Goal: Task Accomplishment & Management: Manage account settings

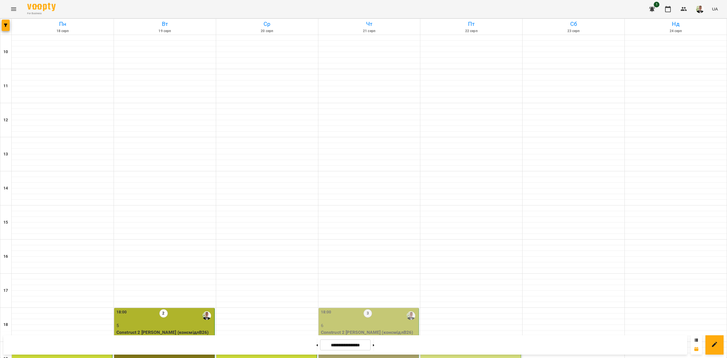
scroll to position [146, 0]
click at [355, 309] on div "18:00 3" at bounding box center [369, 315] width 97 height 13
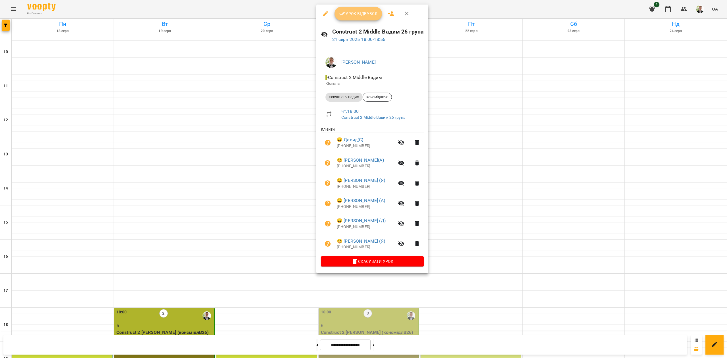
click at [363, 17] on button "Урок відбувся" at bounding box center [358, 14] width 48 height 14
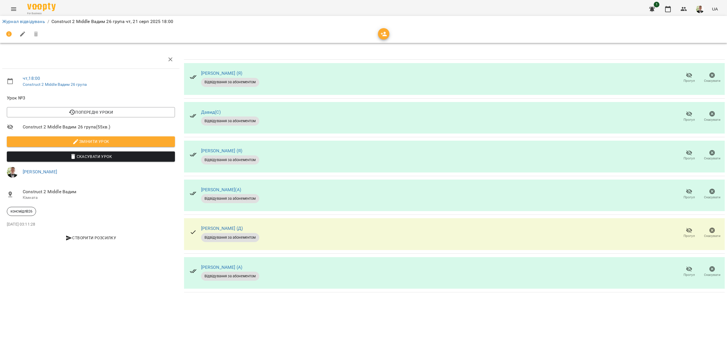
click at [691, 115] on icon "button" at bounding box center [689, 113] width 6 height 5
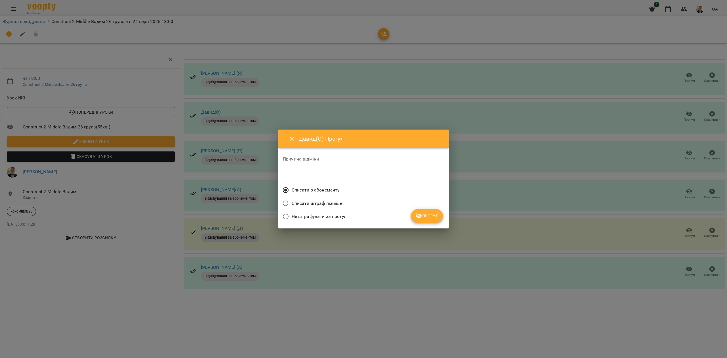
click at [431, 215] on span "Прогул" at bounding box center [426, 215] width 23 height 7
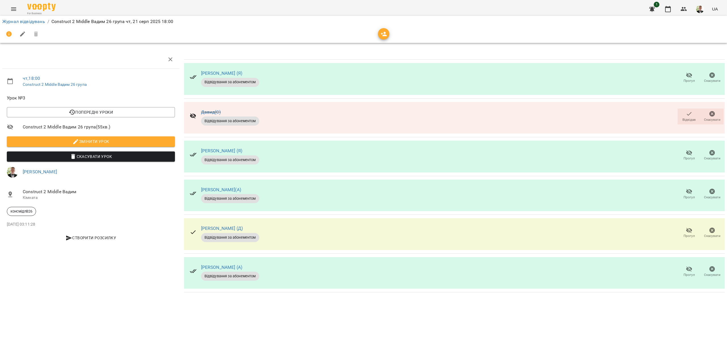
click at [684, 230] on span "Прогул" at bounding box center [689, 232] width 16 height 11
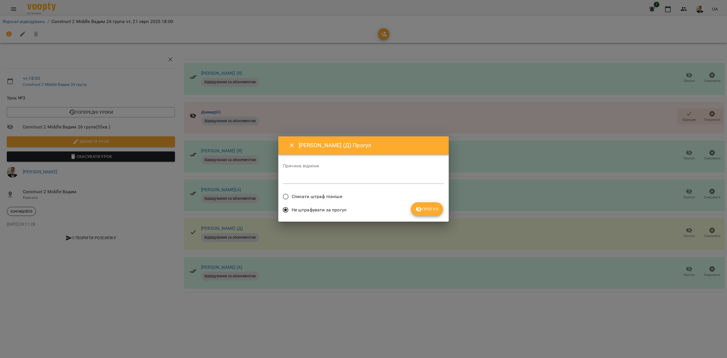
click at [331, 195] on span "Списати штраф пізніше" at bounding box center [317, 196] width 51 height 7
click at [418, 206] on button "Прогул" at bounding box center [427, 209] width 32 height 14
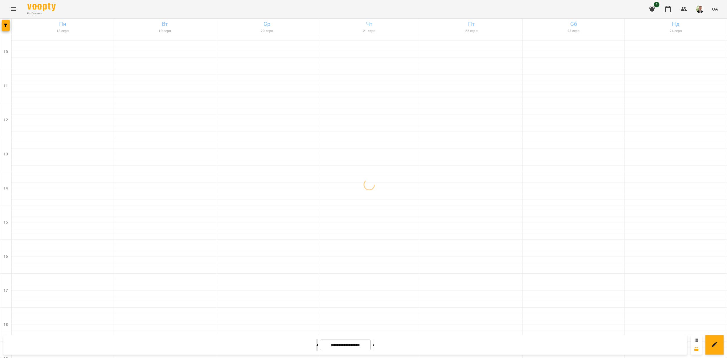
click at [316, 349] on button at bounding box center [316, 344] width 1 height 12
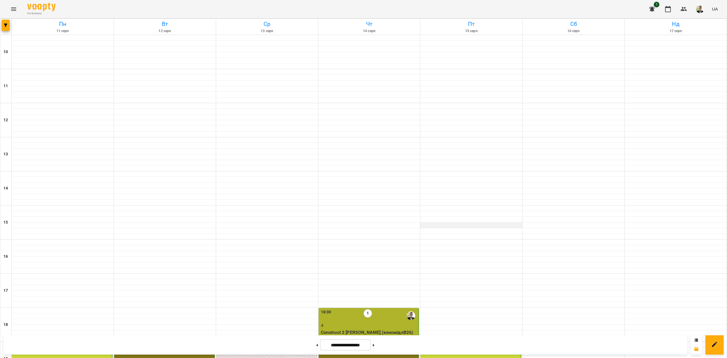
scroll to position [146, 0]
click at [380, 322] on p "4" at bounding box center [369, 325] width 97 height 7
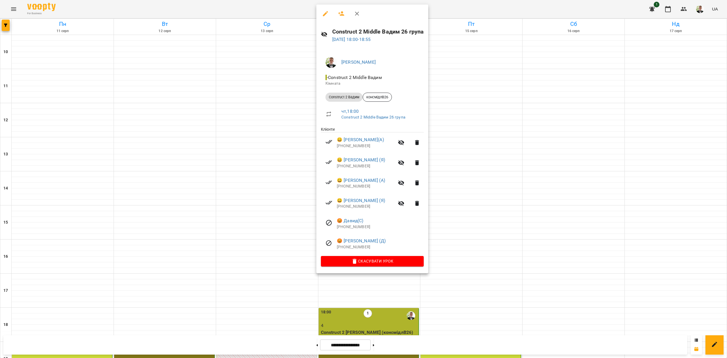
drag, startPoint x: 457, startPoint y: 288, endPoint x: 393, endPoint y: 338, distance: 80.7
click at [457, 289] on div at bounding box center [363, 179] width 727 height 358
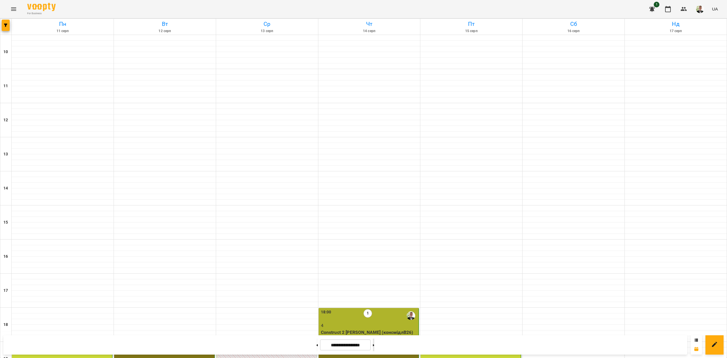
click at [374, 343] on button at bounding box center [373, 344] width 1 height 12
type input "**********"
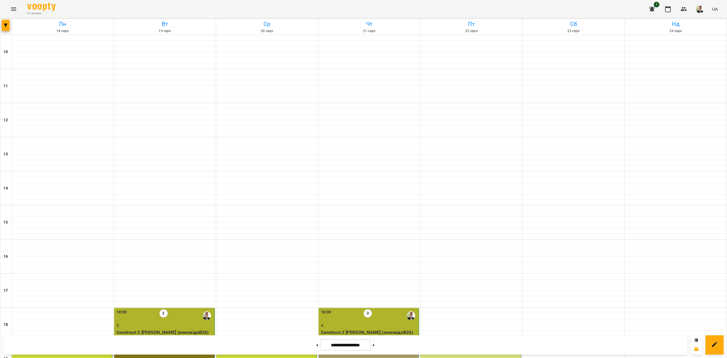
click at [193, 309] on div "18:00 2" at bounding box center [164, 315] width 97 height 13
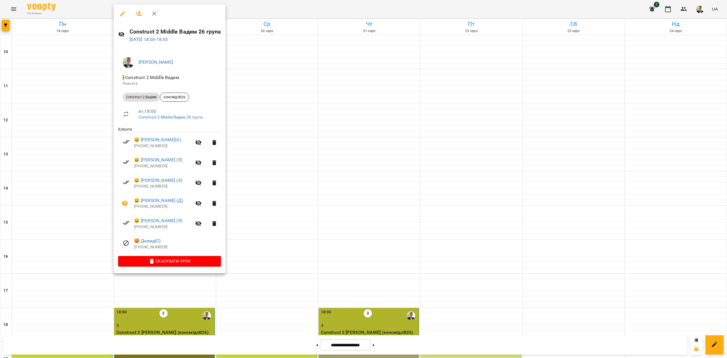
click at [345, 165] on div at bounding box center [363, 179] width 727 height 358
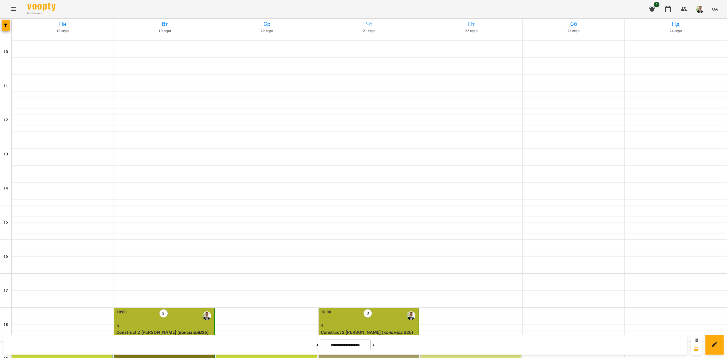
click at [350, 309] on div "18:00 3" at bounding box center [369, 315] width 97 height 13
